Goal: Transaction & Acquisition: Purchase product/service

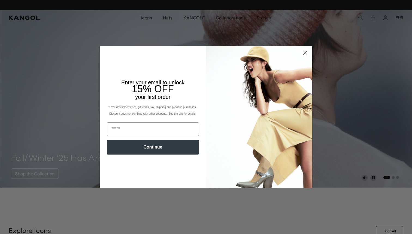
scroll to position [0, 112]
click at [305, 52] on circle "Close dialog" at bounding box center [305, 52] width 9 height 9
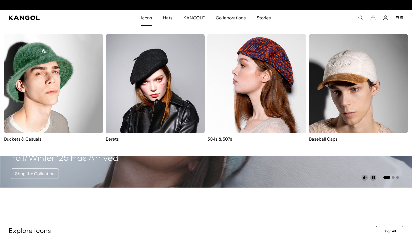
scroll to position [0, 0]
click at [180, 95] on img at bounding box center [155, 83] width 99 height 99
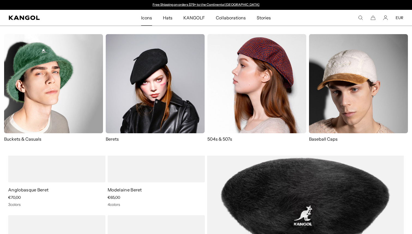
click at [262, 78] on img at bounding box center [256, 83] width 99 height 99
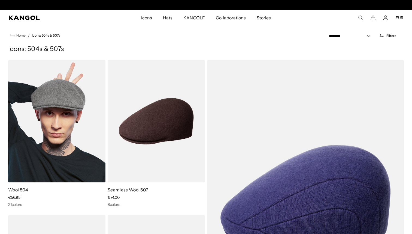
click at [57, 126] on img at bounding box center [56, 121] width 97 height 122
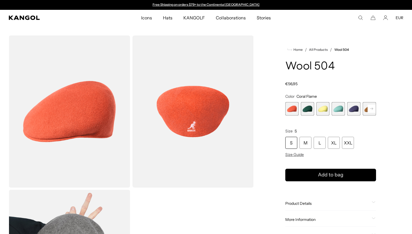
click at [371, 108] on rect at bounding box center [372, 108] width 8 height 8
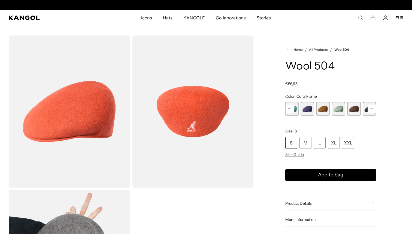
click at [371, 108] on rect at bounding box center [372, 108] width 8 height 8
click at [322, 110] on span "9 of 21" at bounding box center [322, 108] width 13 height 13
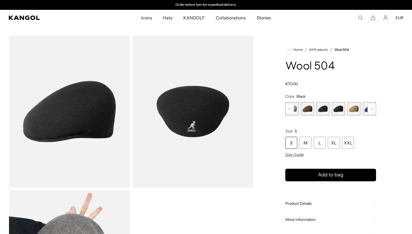
click at [337, 112] on span "10 of 21" at bounding box center [338, 108] width 13 height 13
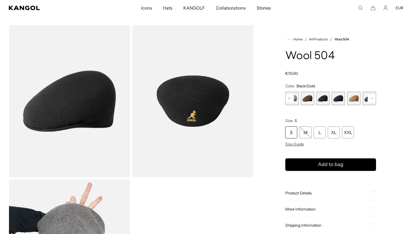
scroll to position [0, 112]
